Goal: Task Accomplishment & Management: Manage account settings

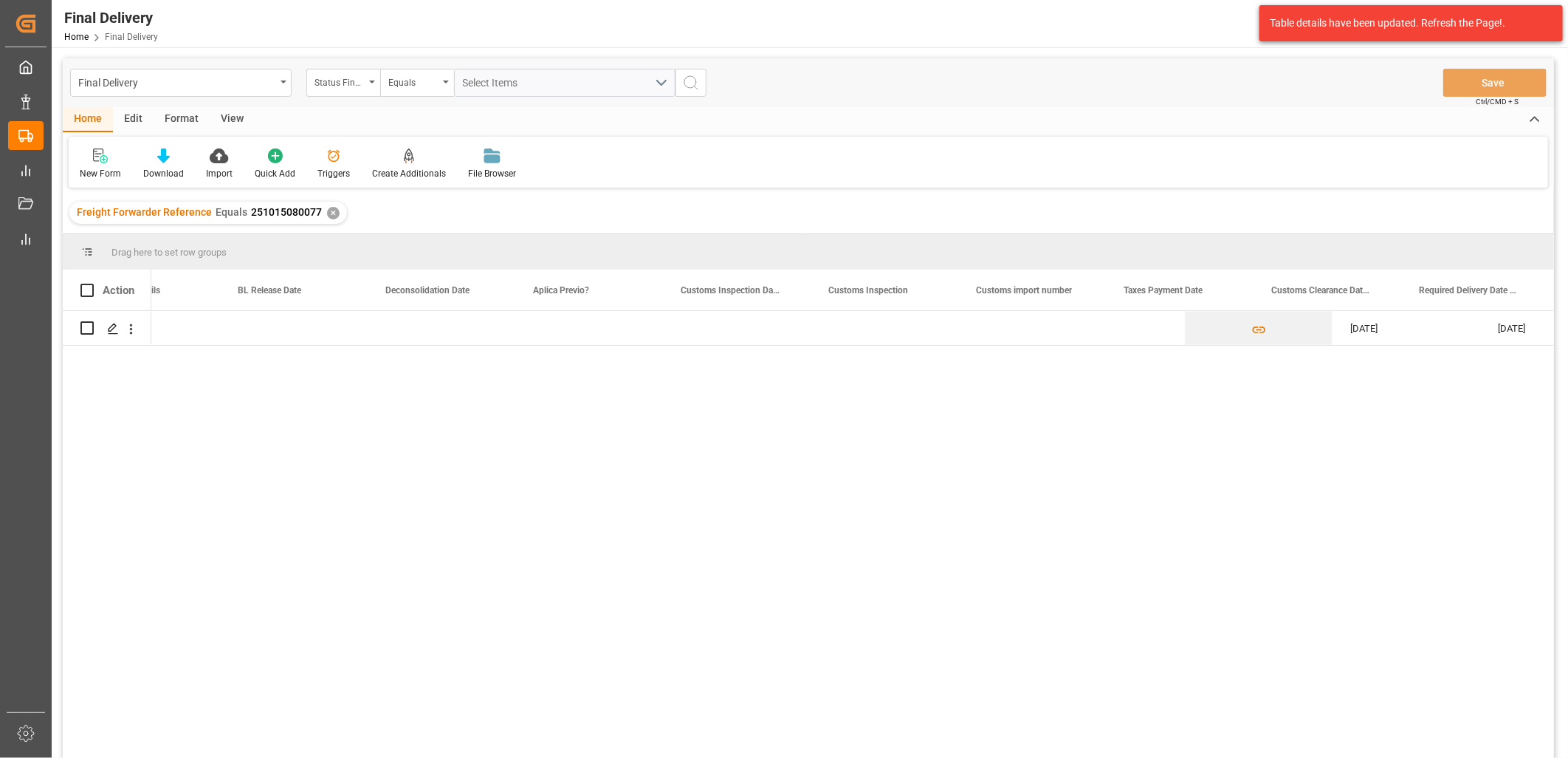
scroll to position [0, 1112]
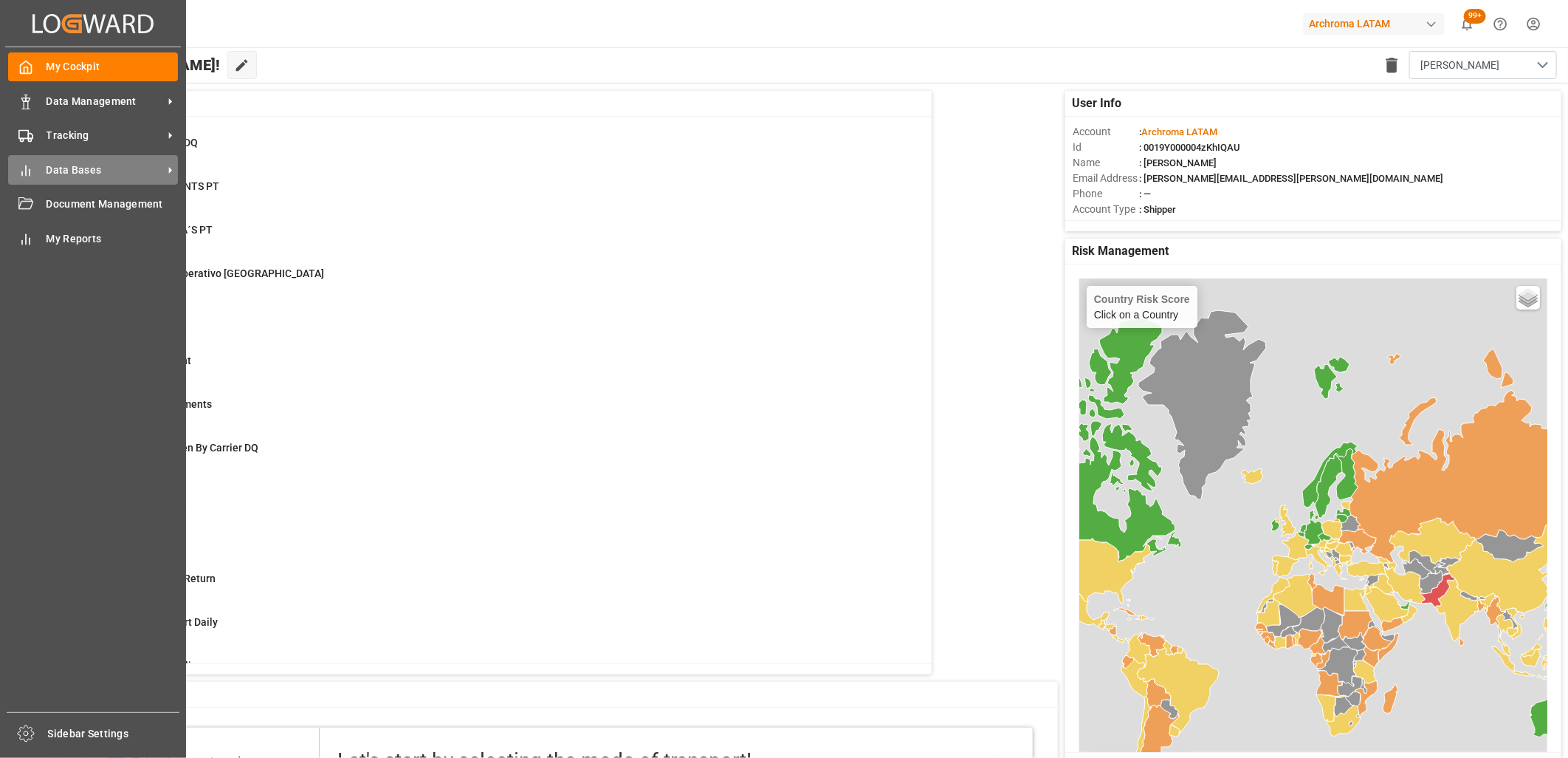
click at [109, 172] on span "Data Bases" at bounding box center [105, 170] width 117 height 16
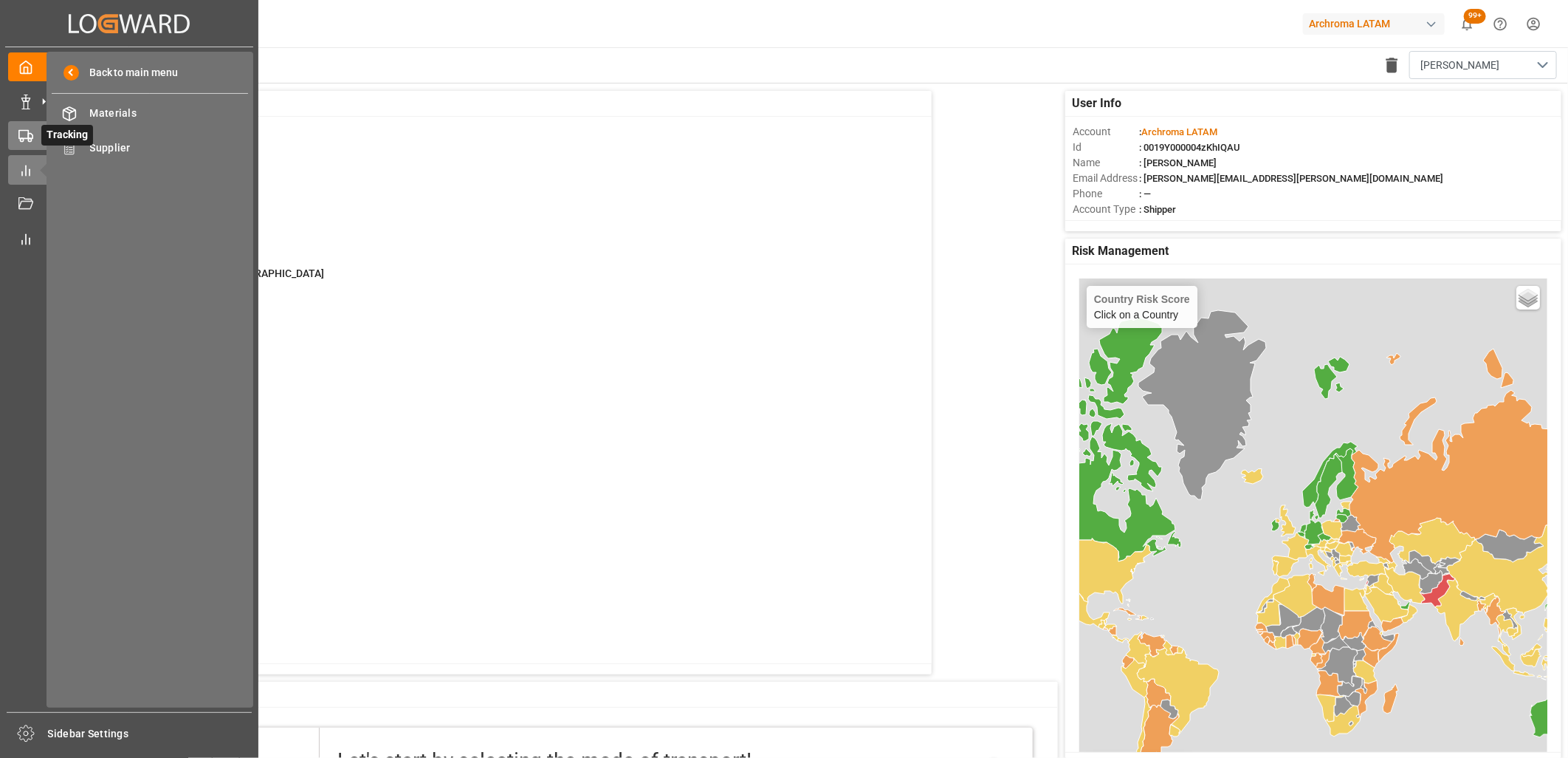
click at [33, 142] on div "Tracking Tracking" at bounding box center [129, 136] width 242 height 28
click at [154, 121] on div "Final Delivery Final Delivery" at bounding box center [150, 113] width 196 height 28
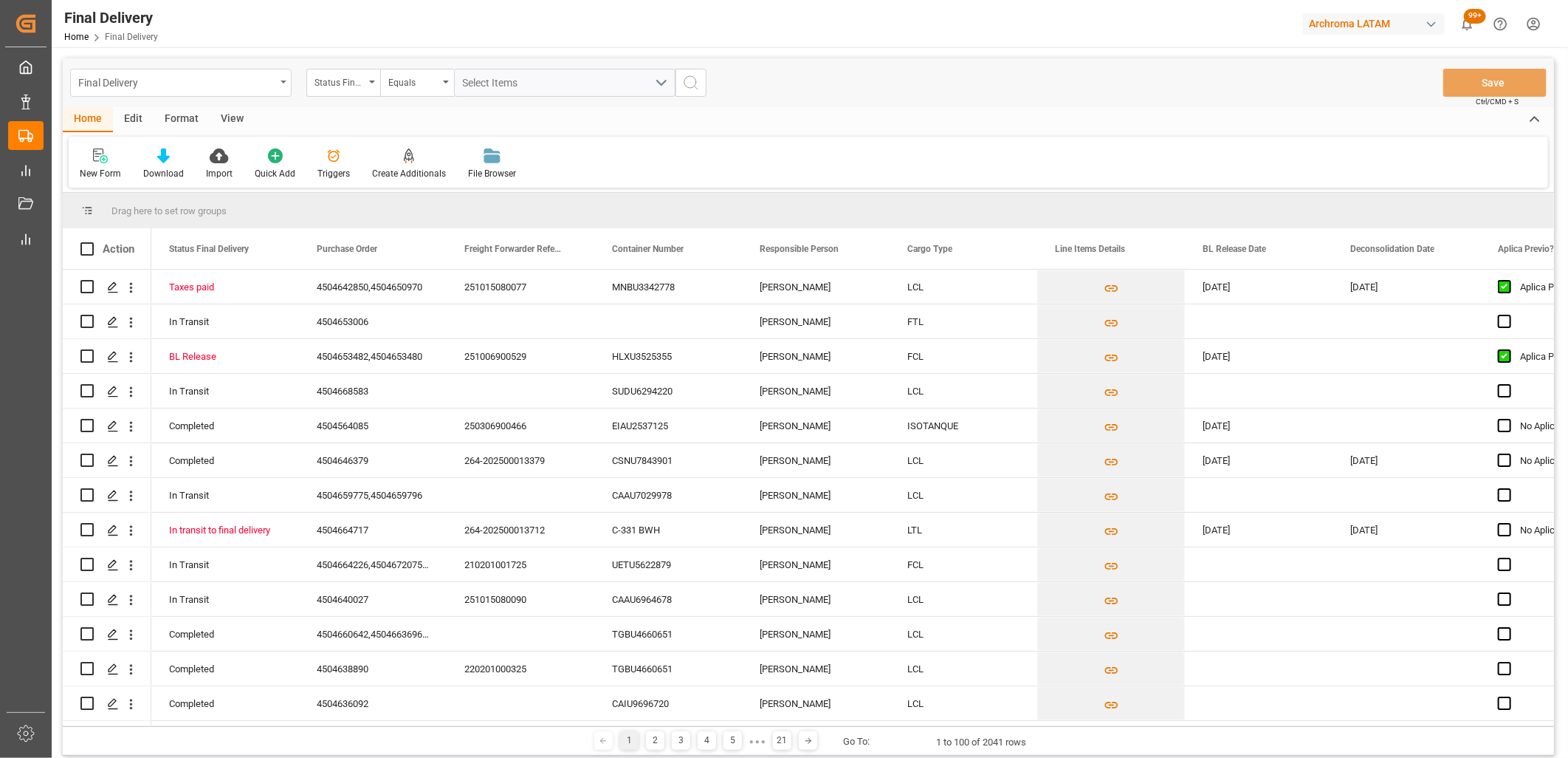
click at [278, 79] on div "Final Delivery" at bounding box center [181, 82] width 222 height 28
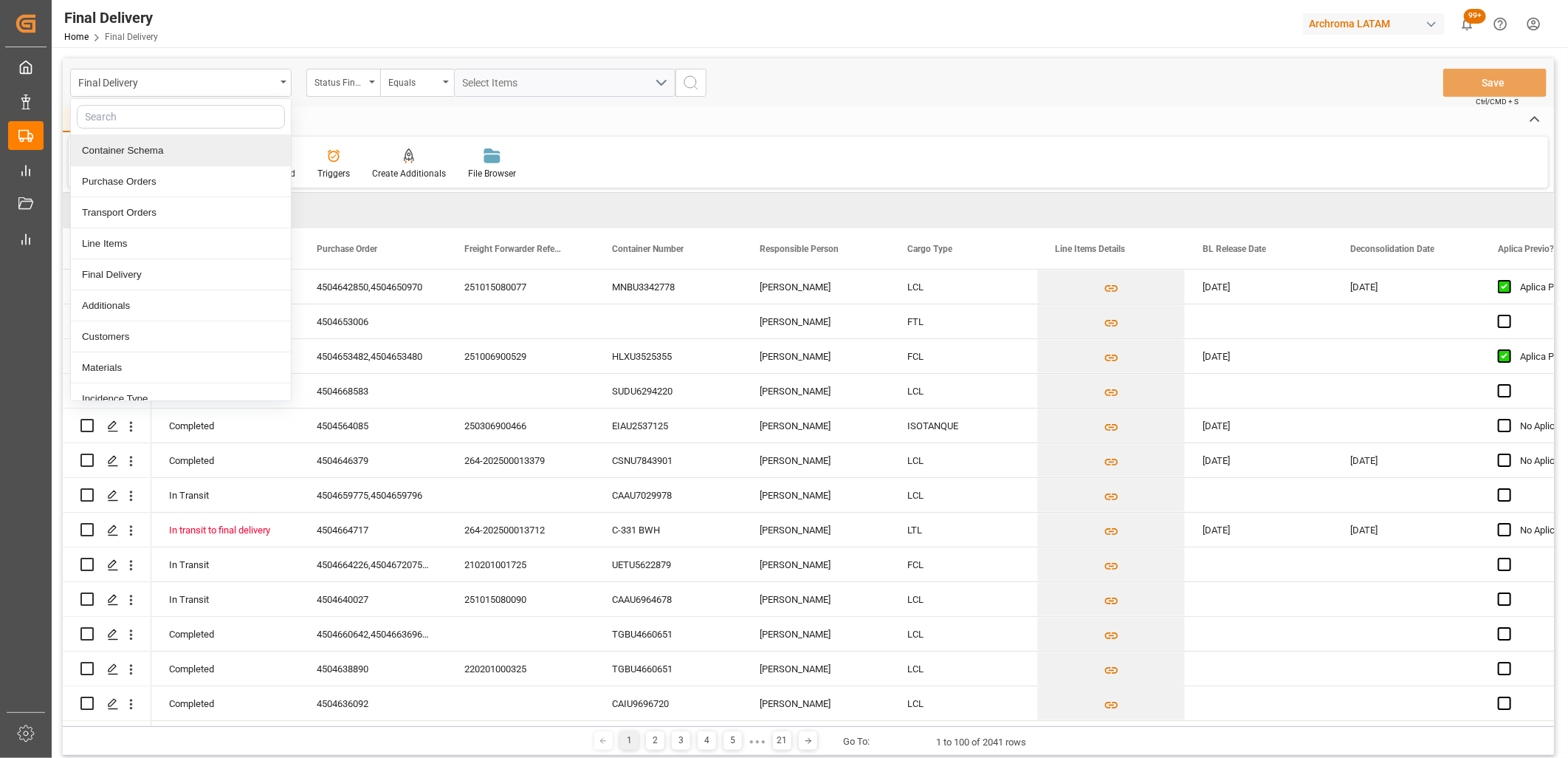
click at [190, 165] on div "Container Schema" at bounding box center [181, 150] width 220 height 31
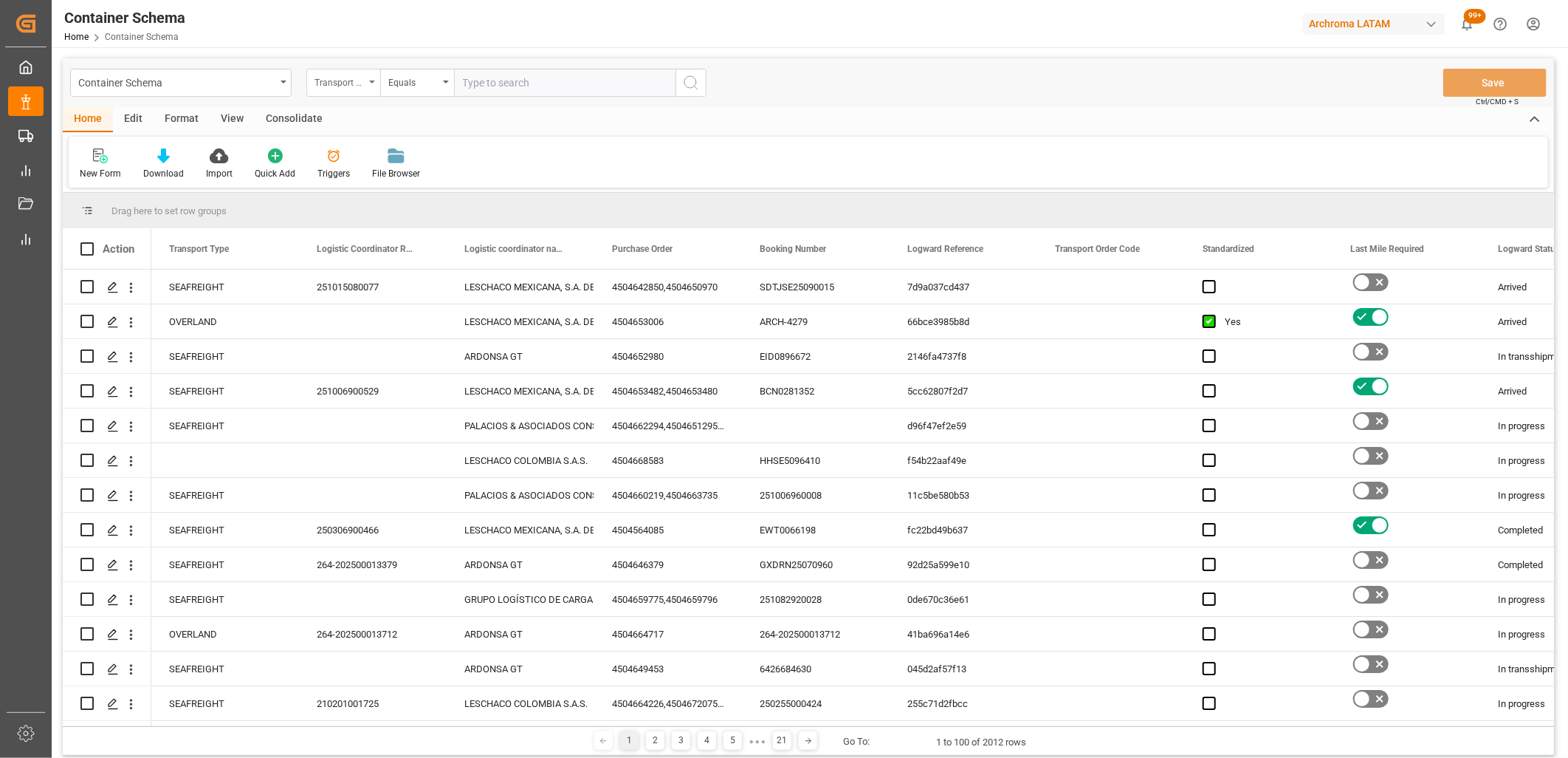
click at [366, 84] on div "Transport Type" at bounding box center [343, 82] width 74 height 28
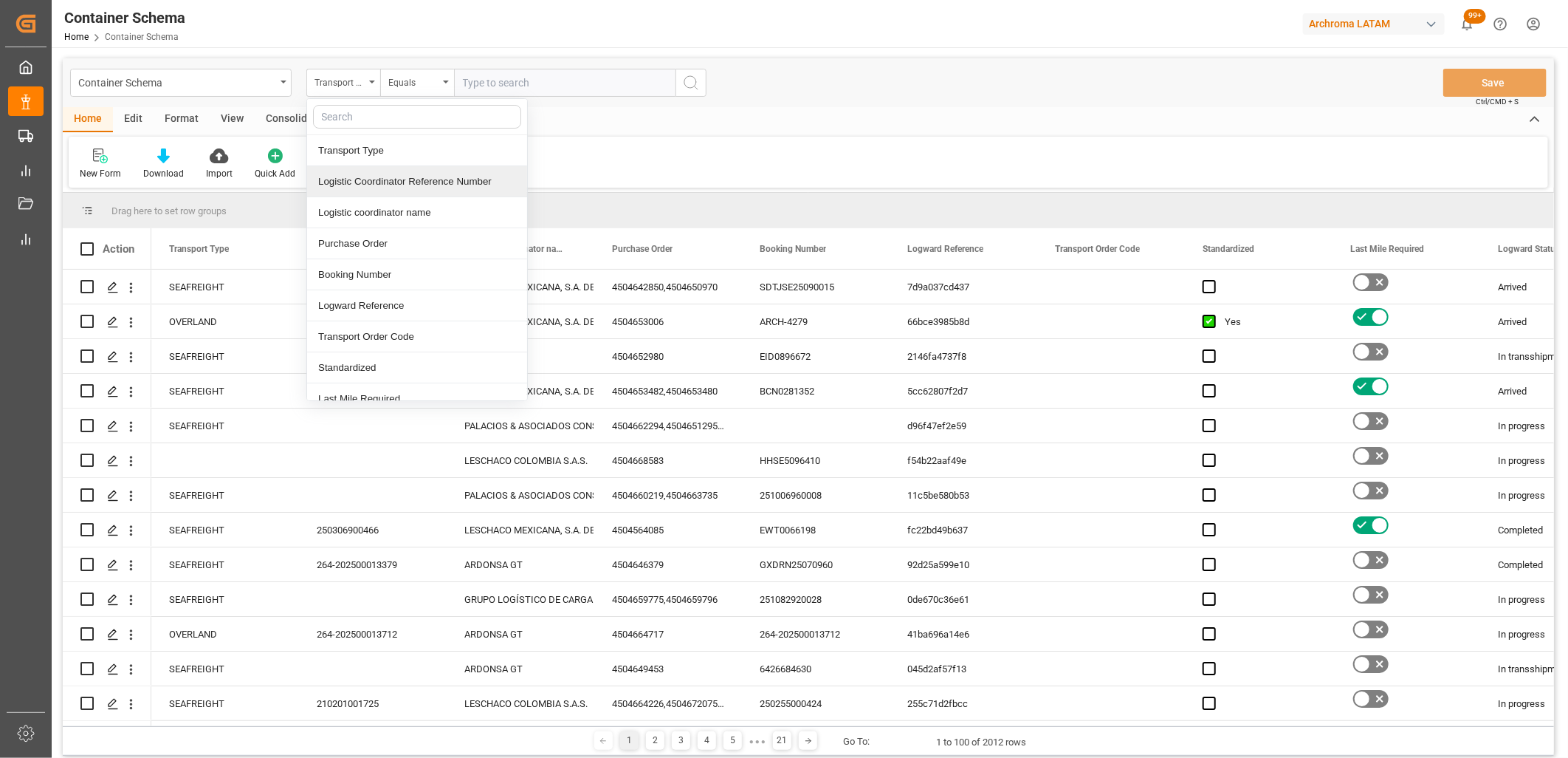
click at [437, 183] on div "Logistic Coordinator Reference Number" at bounding box center [417, 181] width 220 height 31
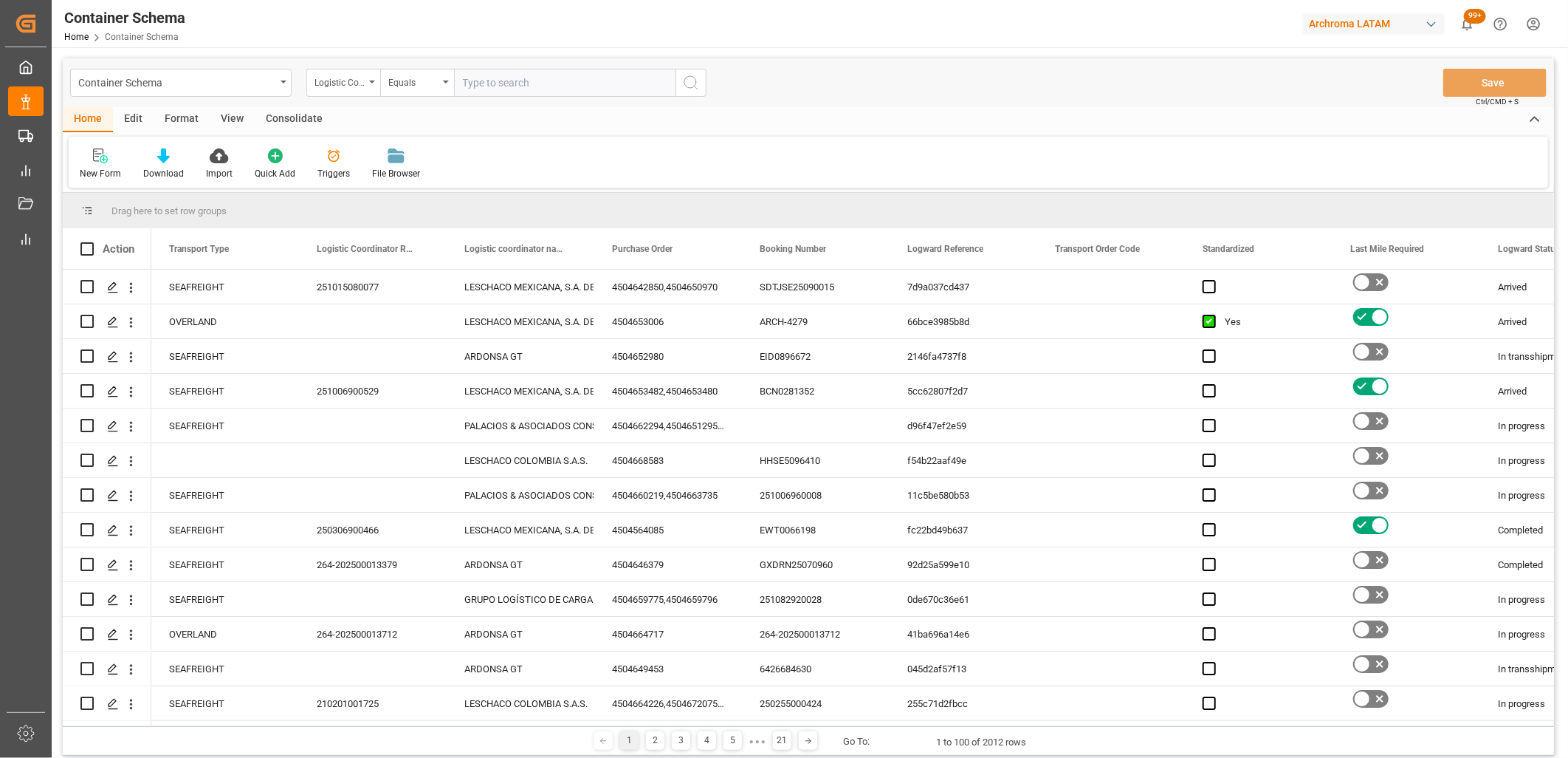
click at [502, 79] on input "text" at bounding box center [565, 82] width 222 height 28
paste input "250306900466"
type input "250306900466"
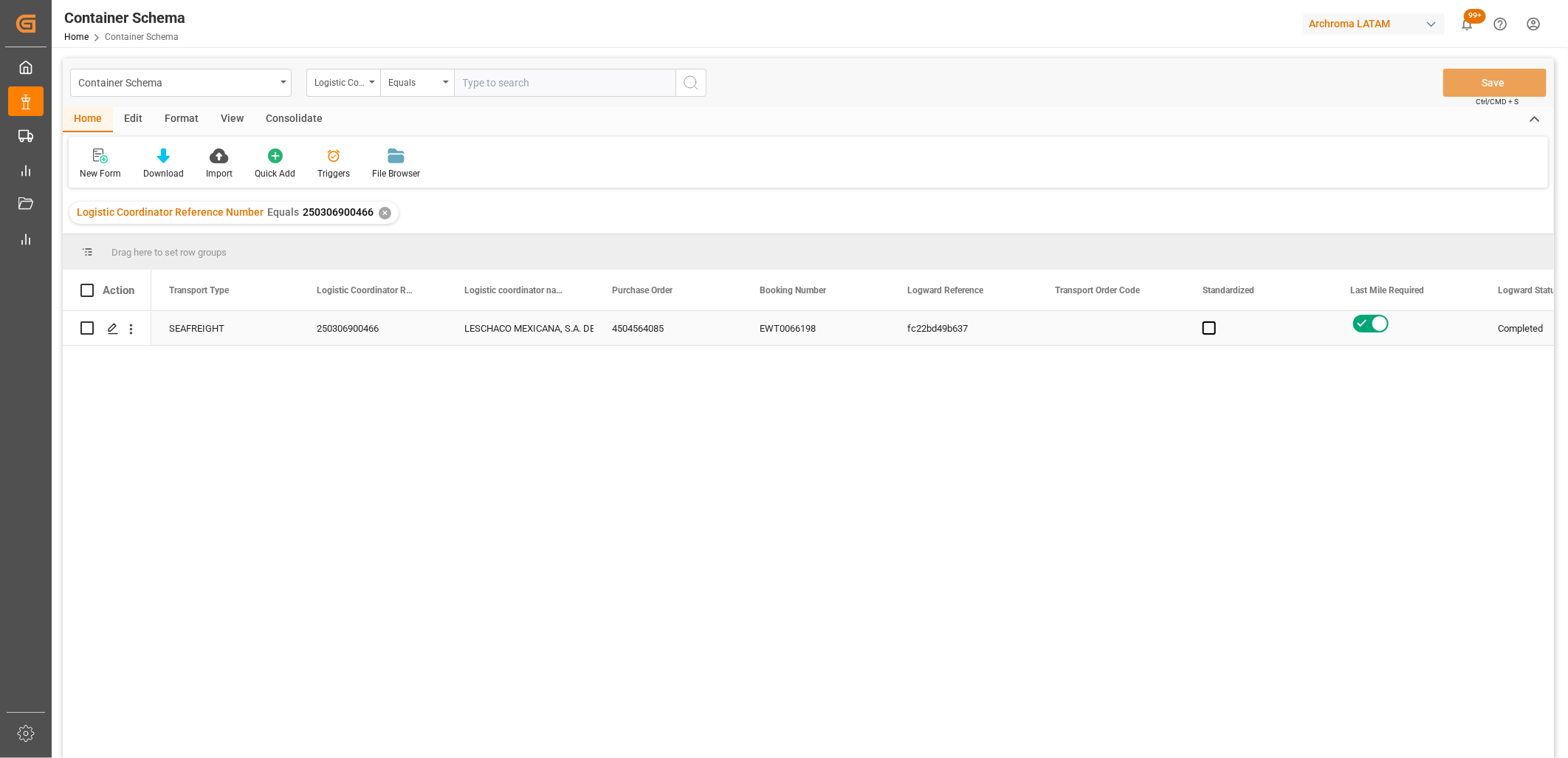
click at [800, 336] on div "EWT0066198" at bounding box center [815, 327] width 148 height 34
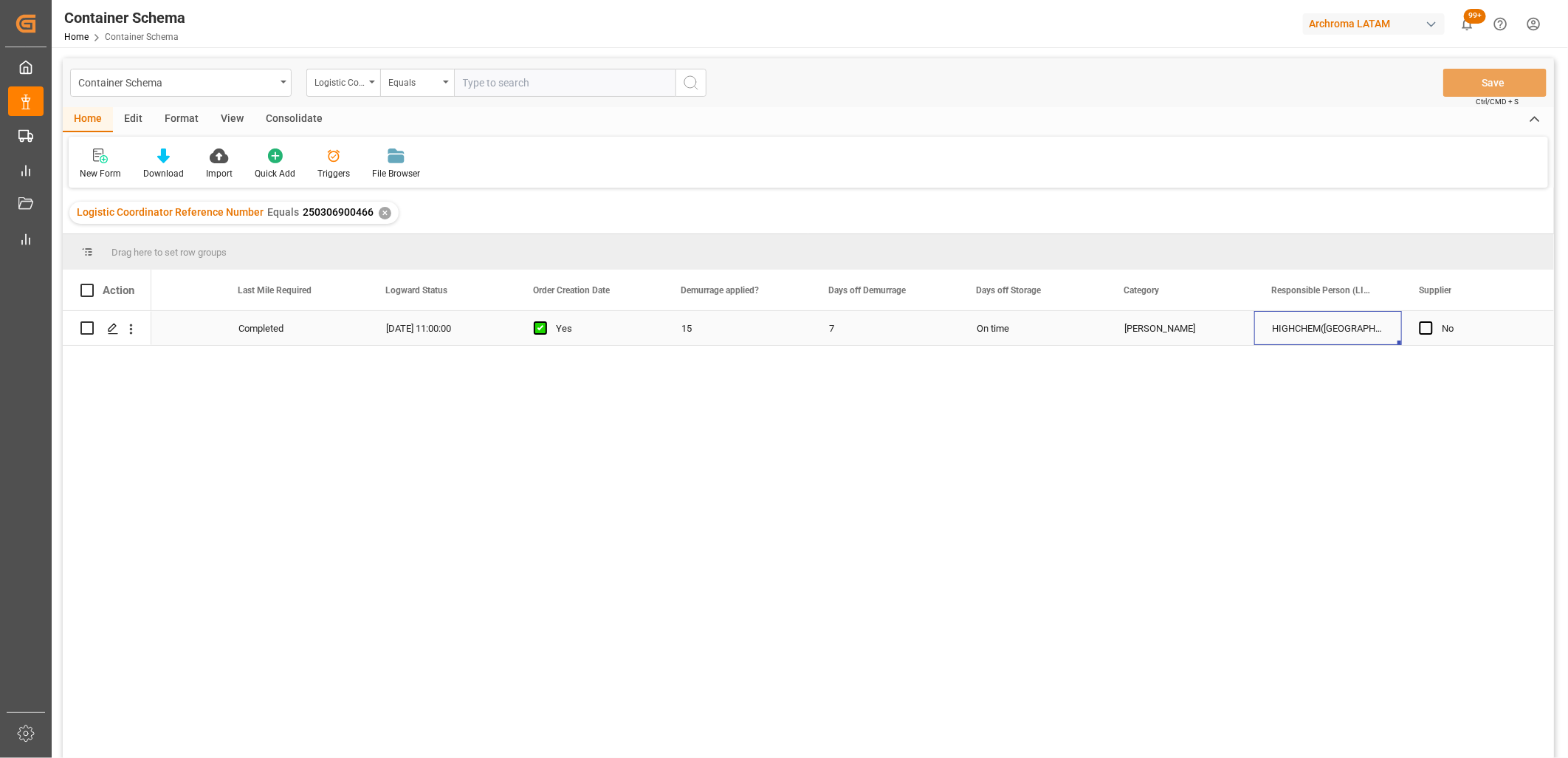
scroll to position [0, 1259]
click at [112, 328] on icon "Press SPACE to select this row." at bounding box center [113, 329] width 12 height 12
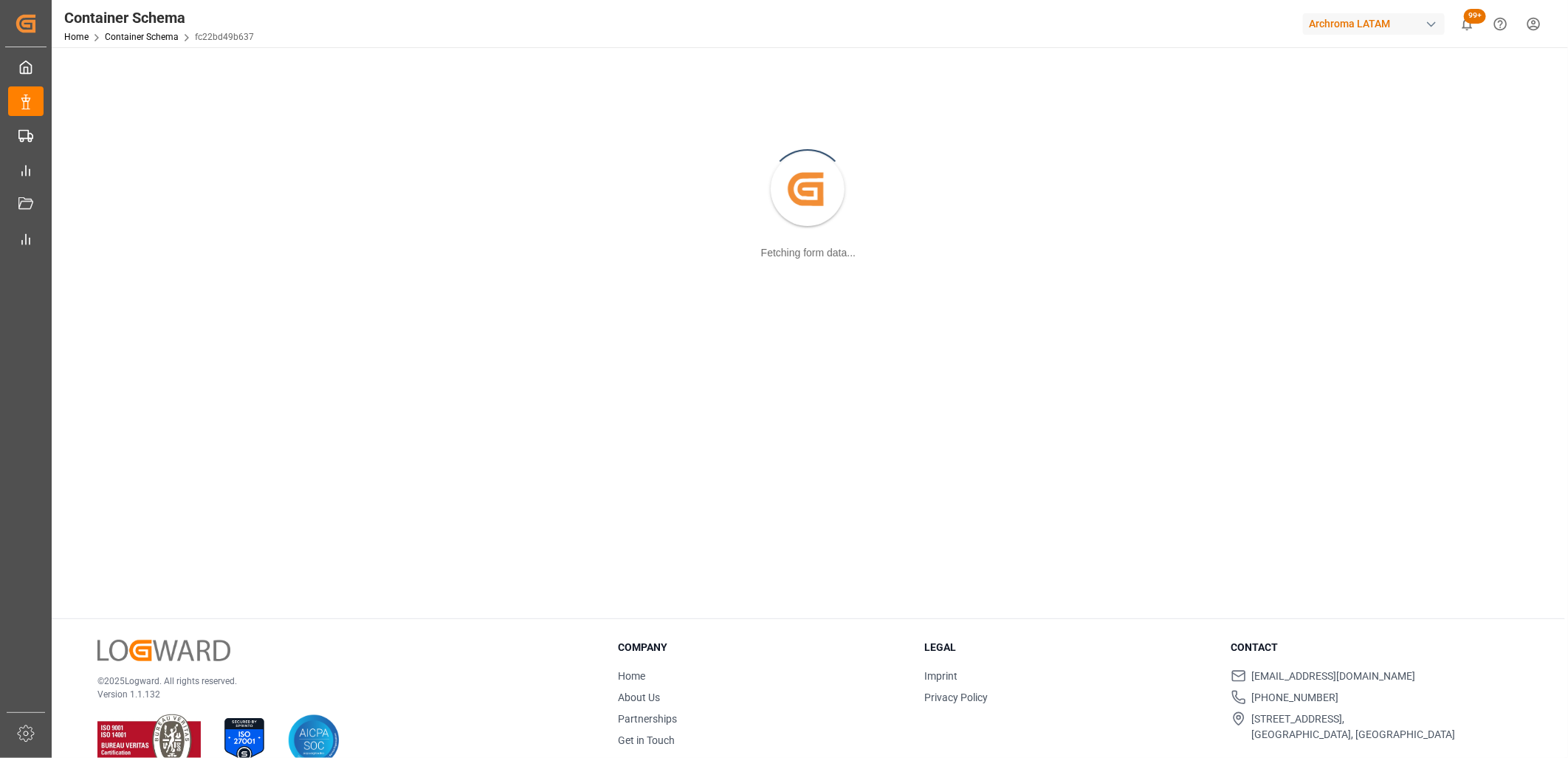
scroll to position [160, 0]
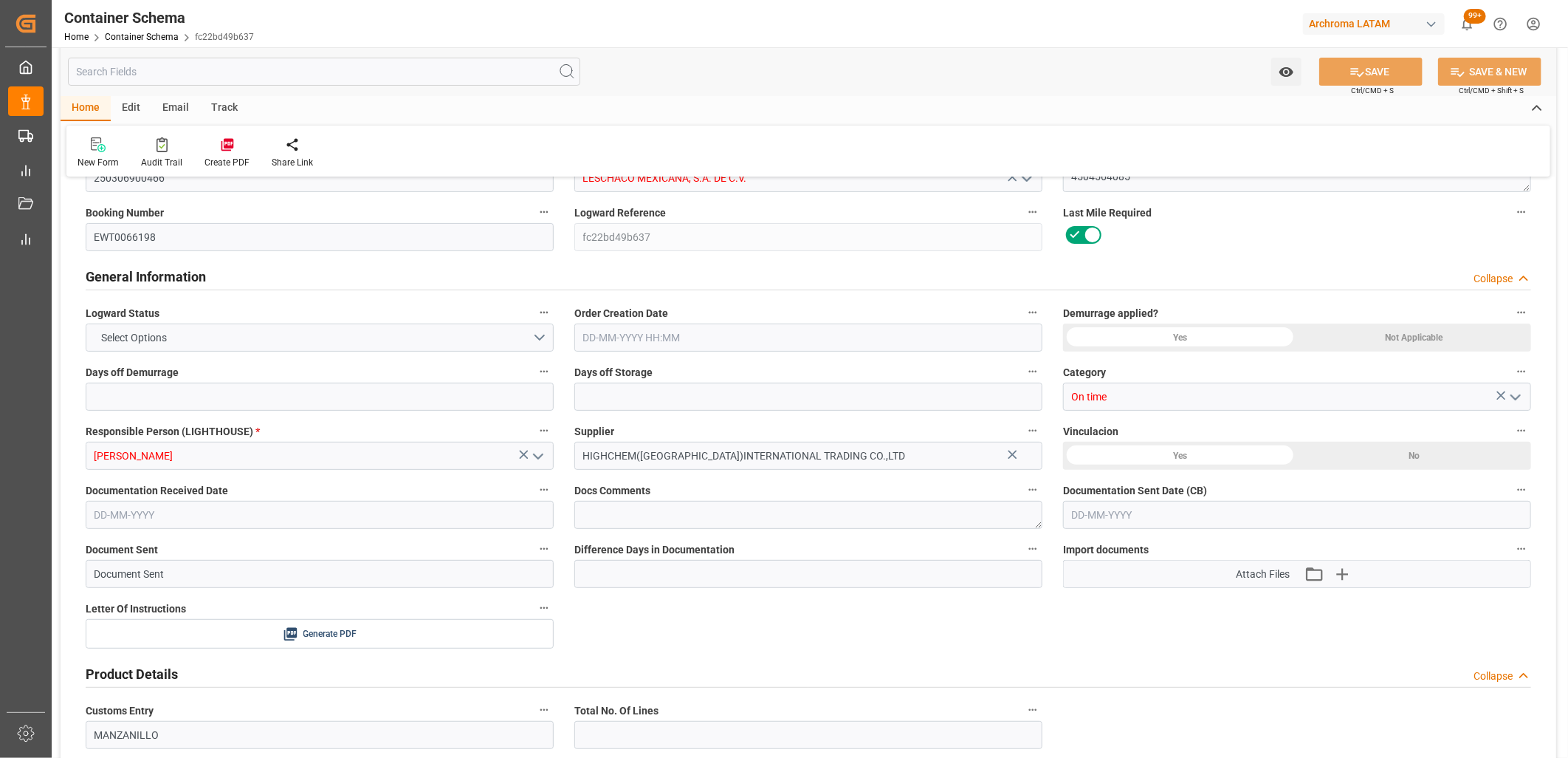
type input "15"
type input "7"
type input "1"
type input "21000"
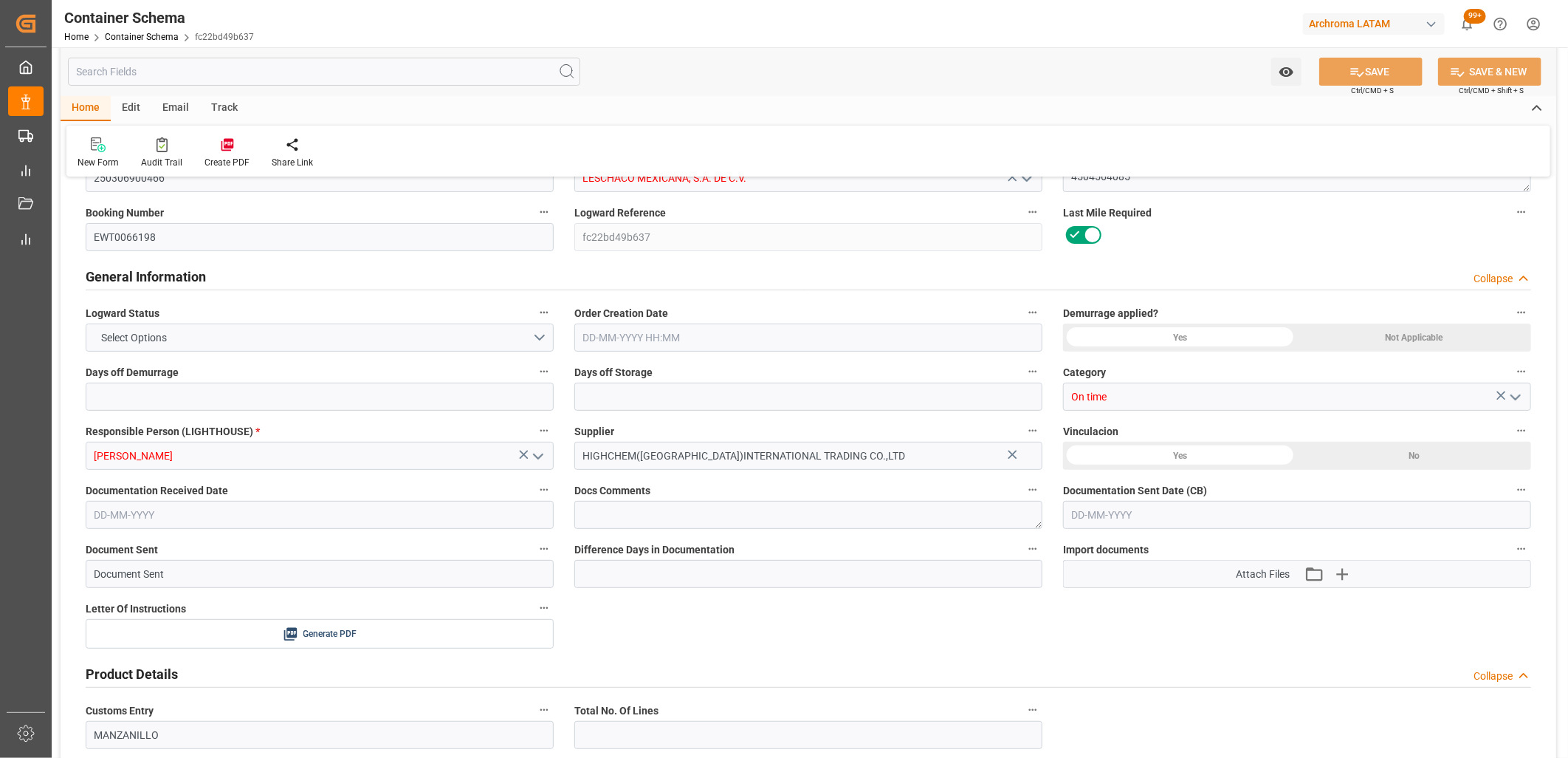
type input "21000"
type input "Maersk"
type input "Maersk Line AS"
type input "CNSGH"
type input "MXZLO"
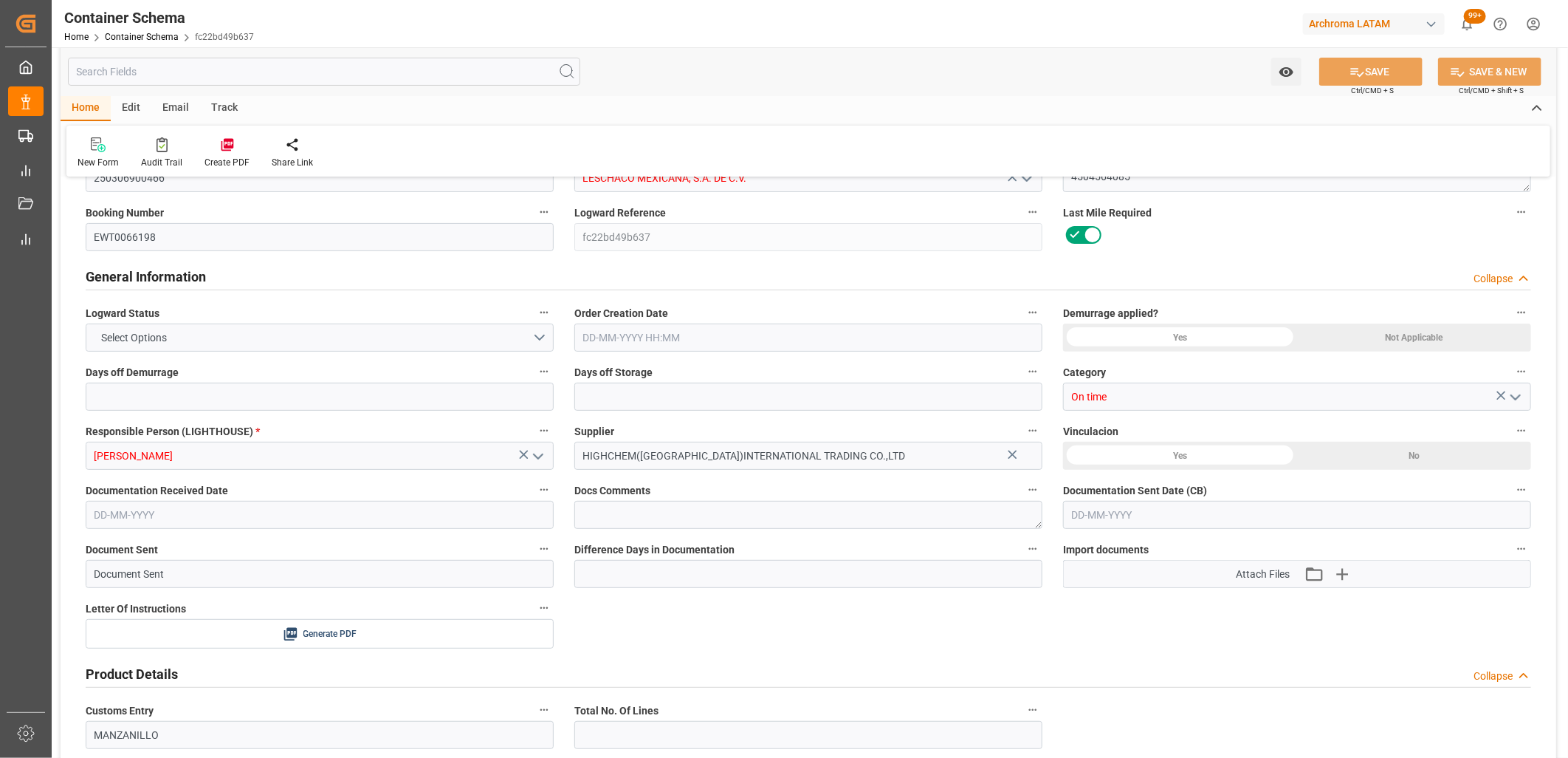
type input "9502972"
type input "[DATE] 11:00"
type input "[DATE]"
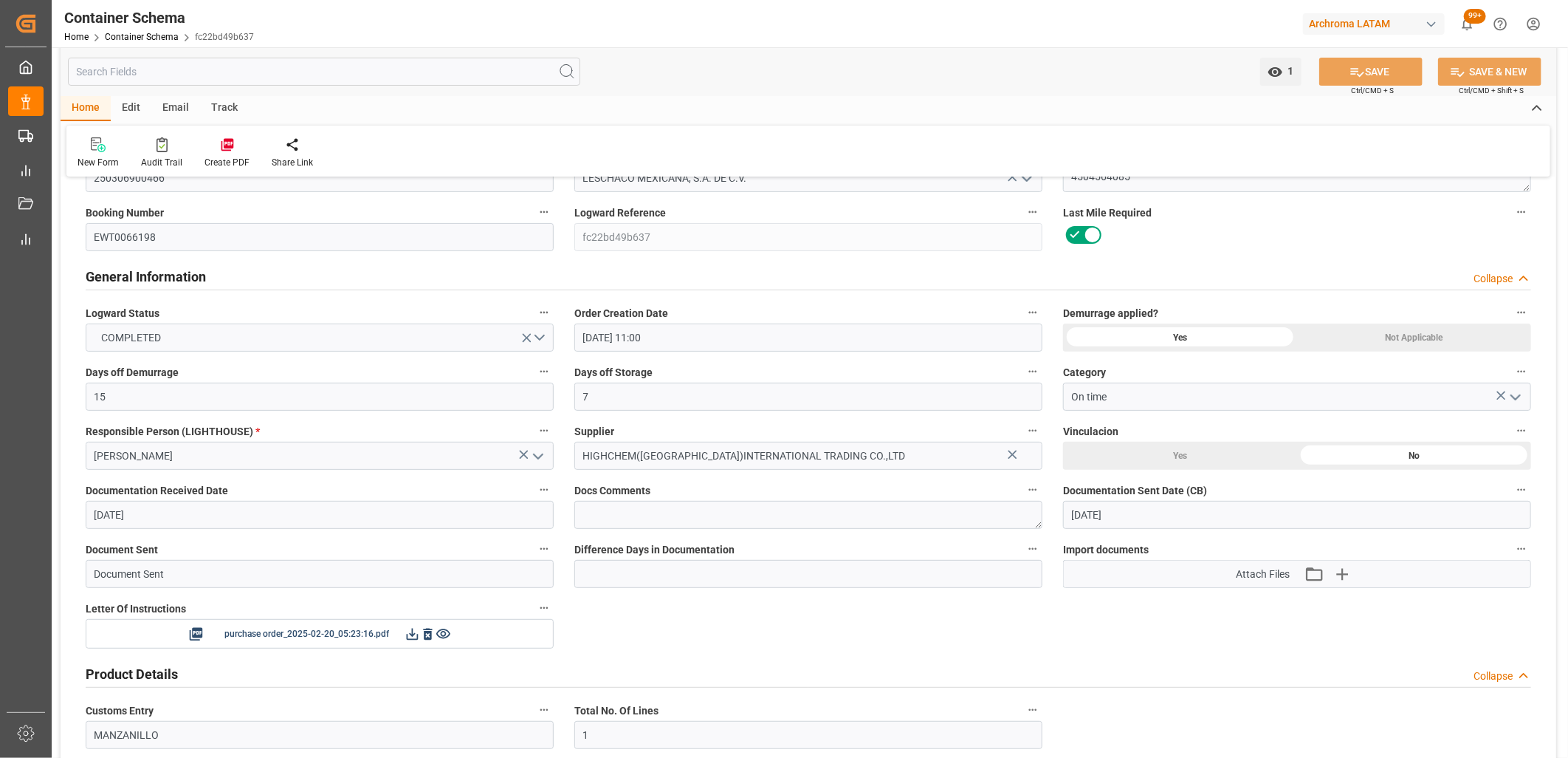
type input "[DATE] 00:00"
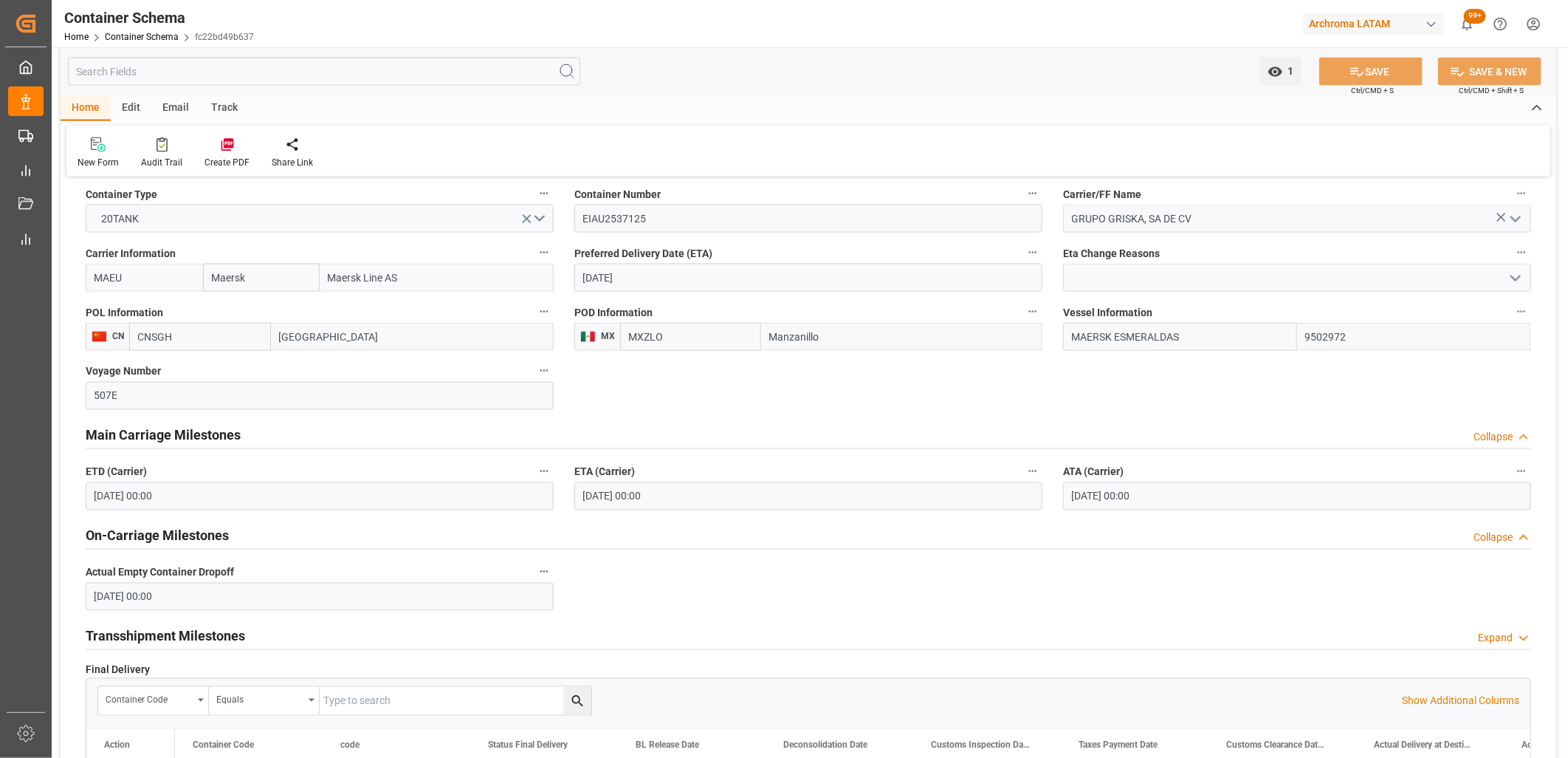
scroll to position [1473, 0]
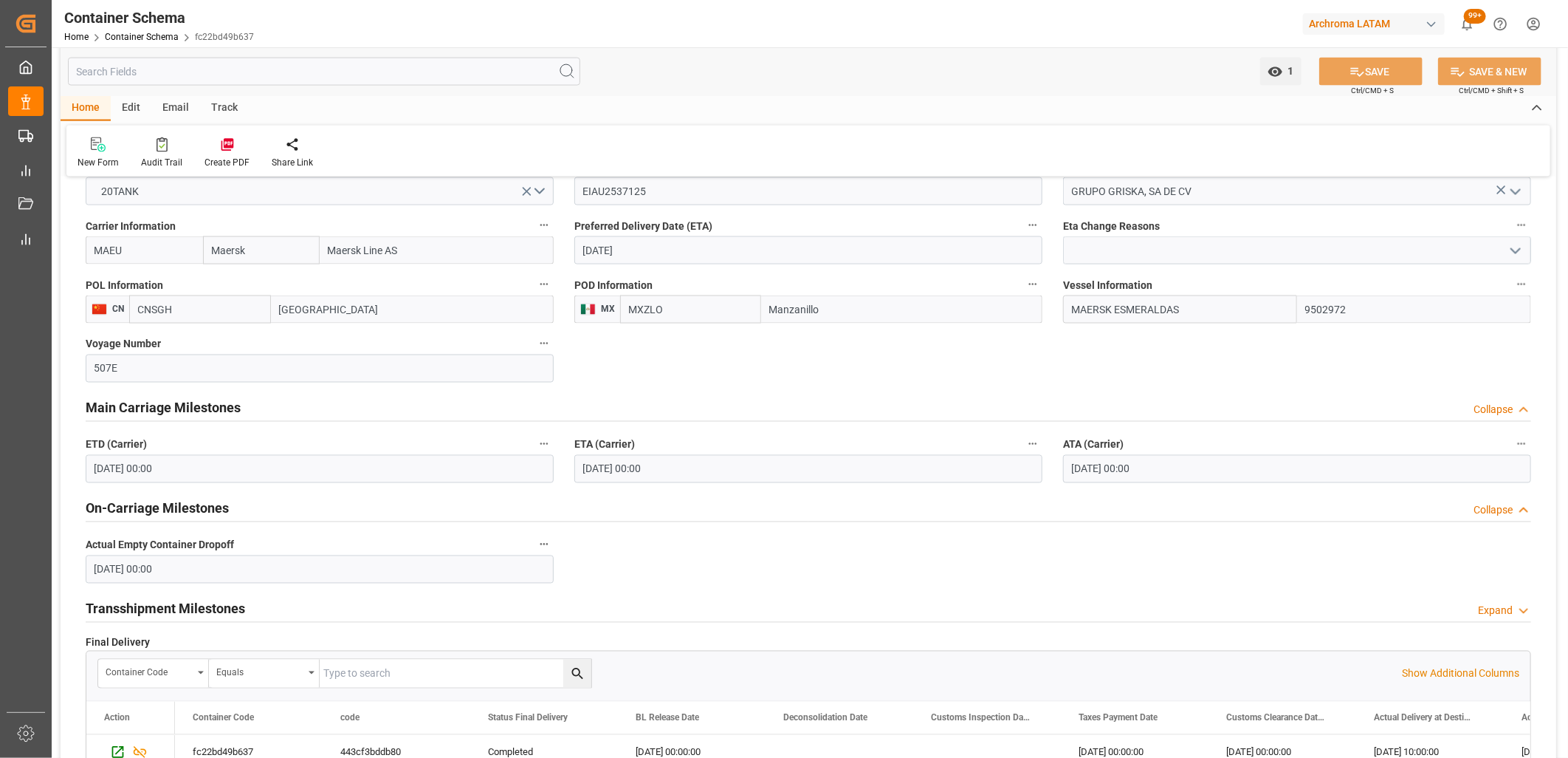
click at [100, 570] on input "[DATE] 00:00" at bounding box center [319, 568] width 468 height 28
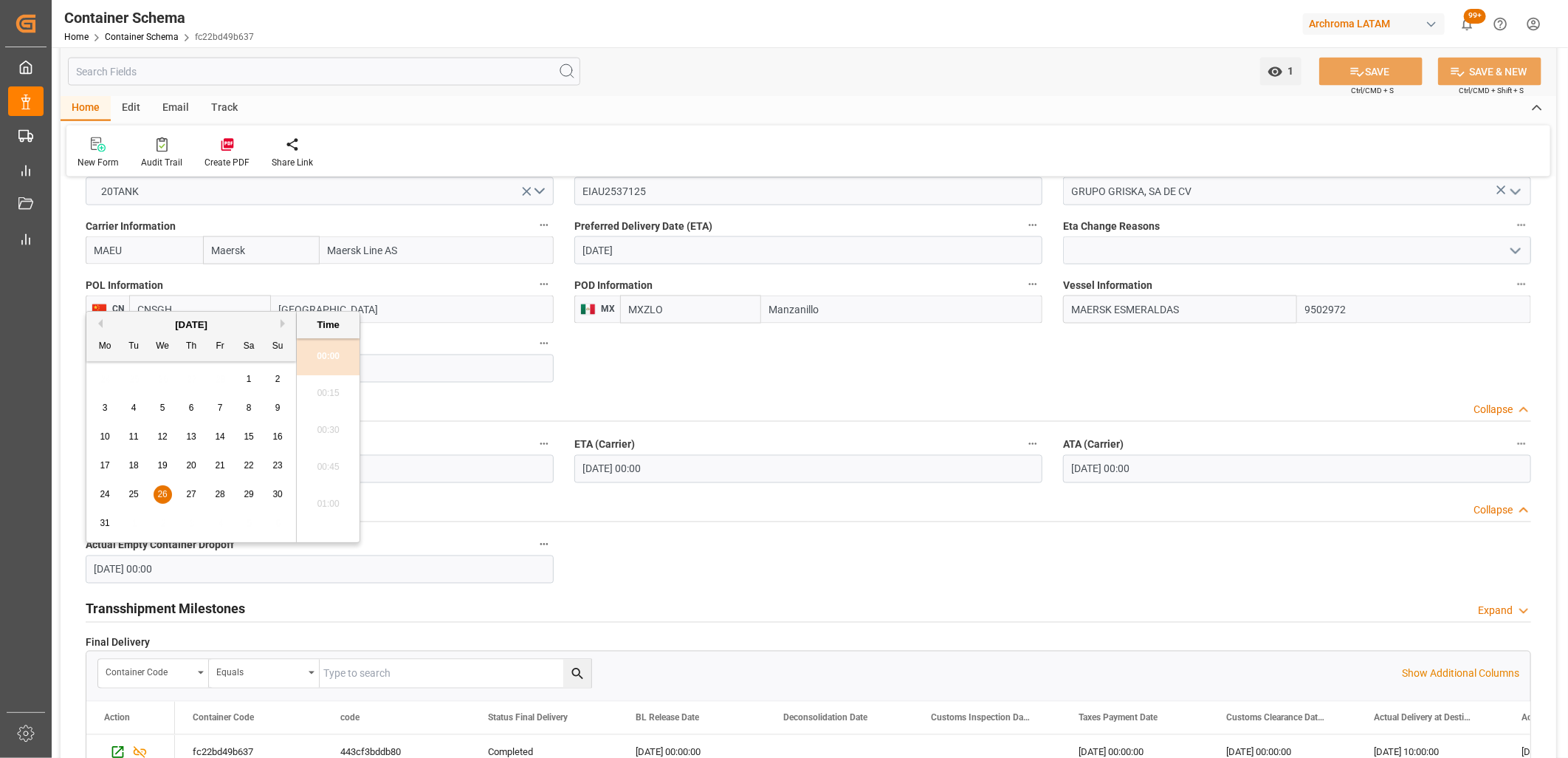
click at [283, 321] on button "Next Month" at bounding box center [285, 324] width 9 height 9
click at [282, 321] on button "Next Month" at bounding box center [285, 324] width 9 height 9
click at [282, 321] on button "Next Month" at bounding box center [285, 324] width 9 height 9
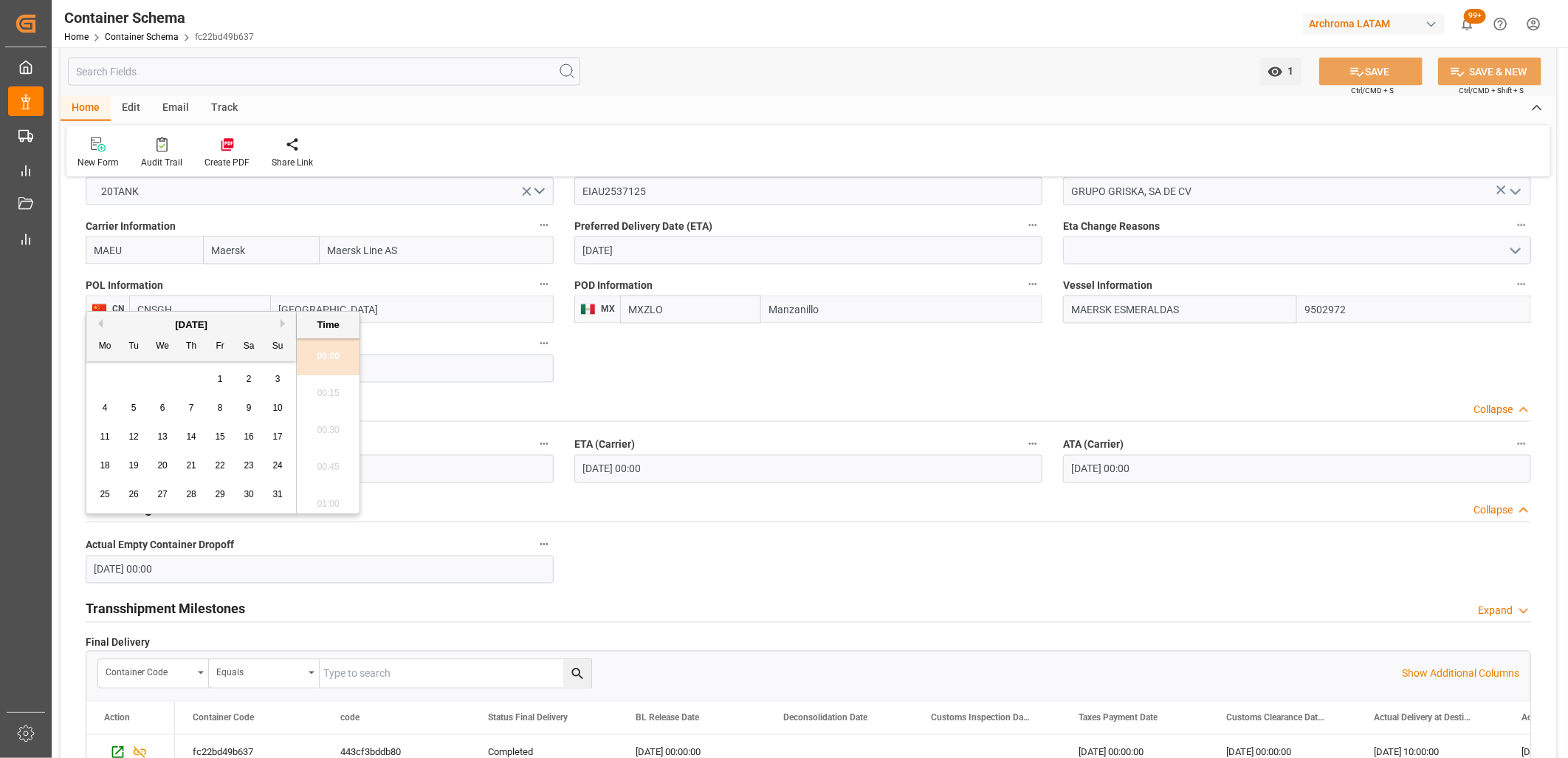
click at [282, 321] on button "Next Month" at bounding box center [285, 324] width 9 height 9
click at [283, 321] on button "Next Month" at bounding box center [285, 324] width 9 height 9
click at [103, 408] on span "6" at bounding box center [105, 407] width 5 height 10
click at [323, 444] on li "10:00" at bounding box center [328, 439] width 63 height 37
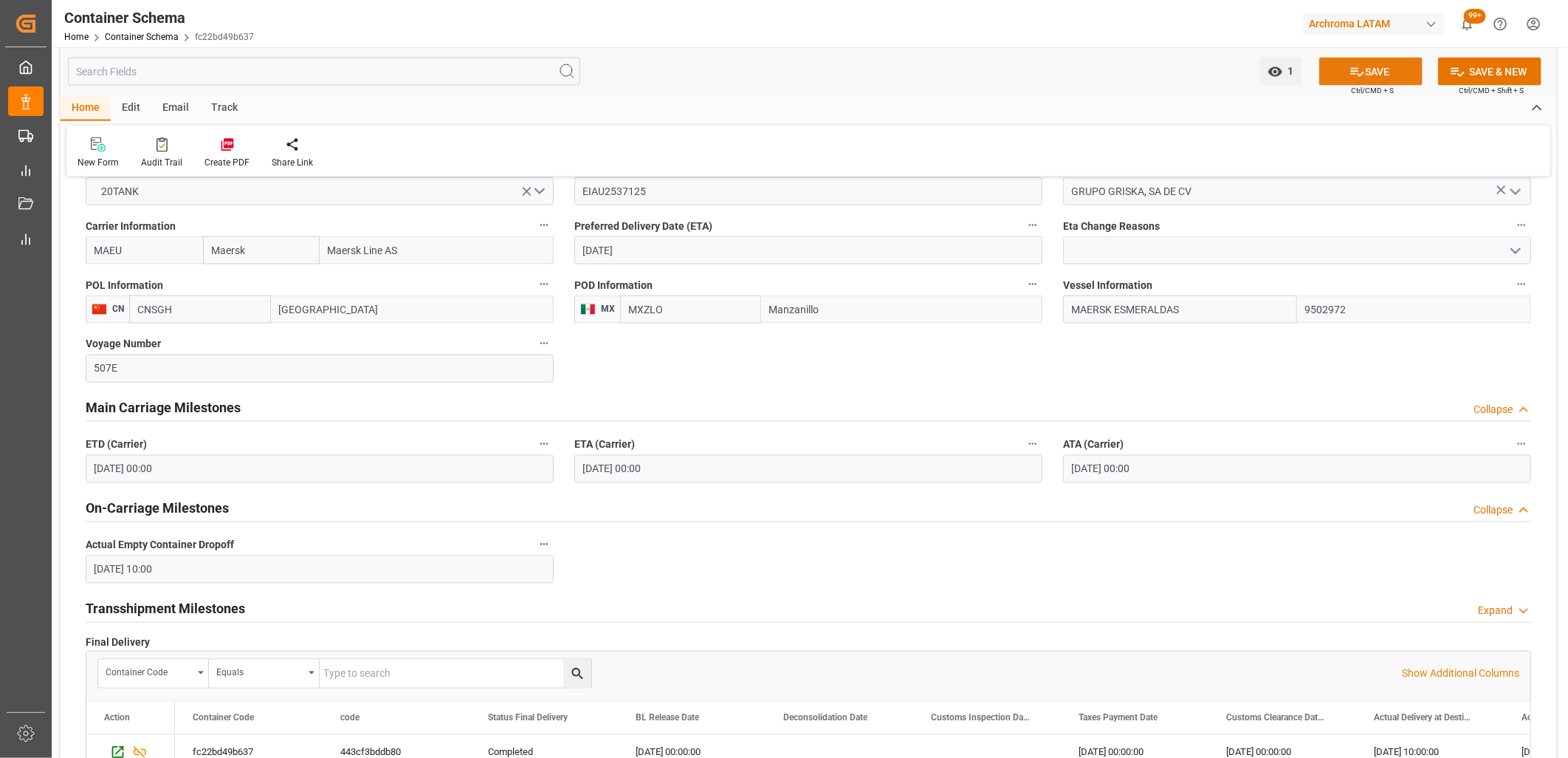
click at [1349, 75] on icon at bounding box center [1357, 72] width 16 height 16
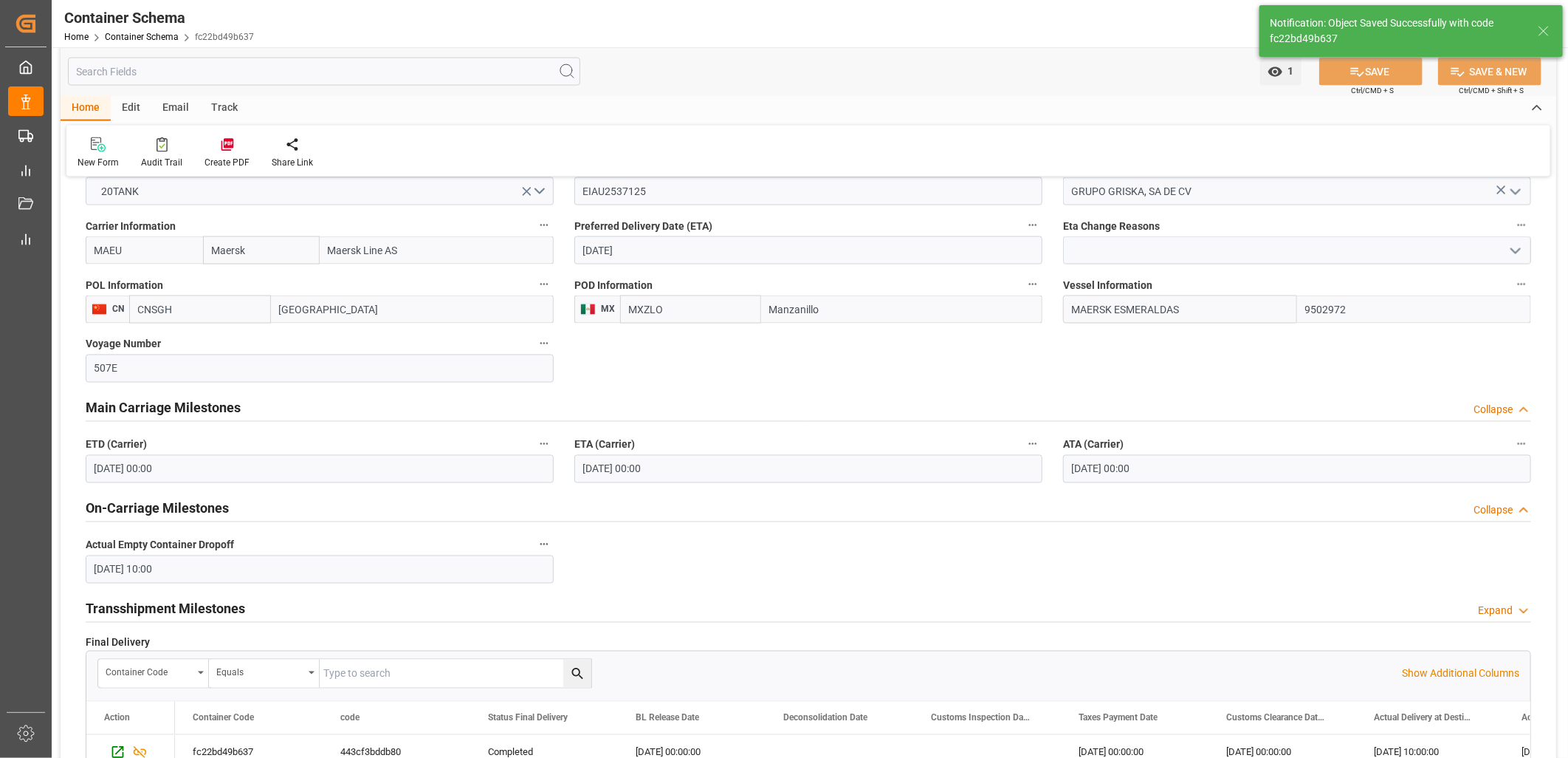
type input "[DATE] 00:00"
